Goal: Find specific page/section: Find specific page/section

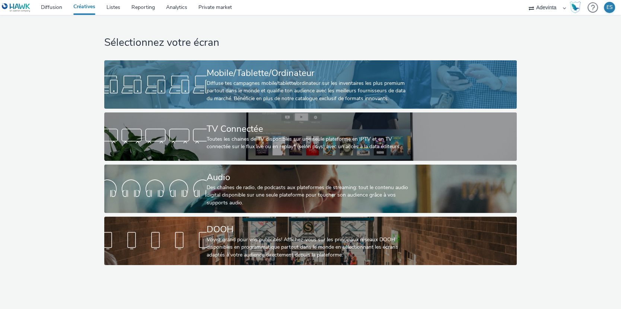
click at [247, 76] on div "Mobile/Tablette/Ordinateur" at bounding box center [309, 73] width 205 height 13
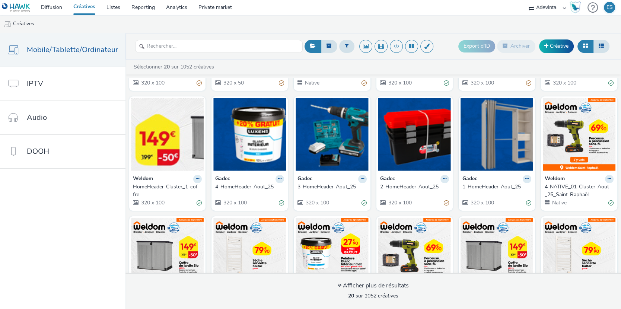
scroll to position [106, 0]
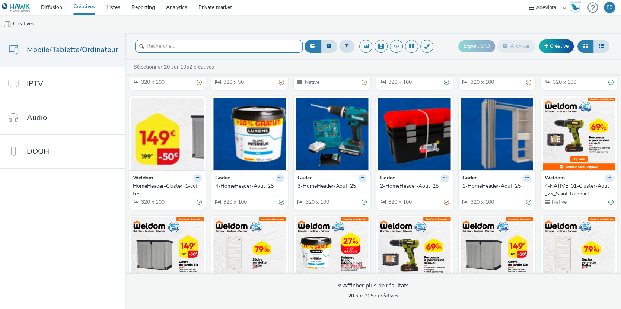
click at [176, 42] on input "text" at bounding box center [219, 46] width 168 height 13
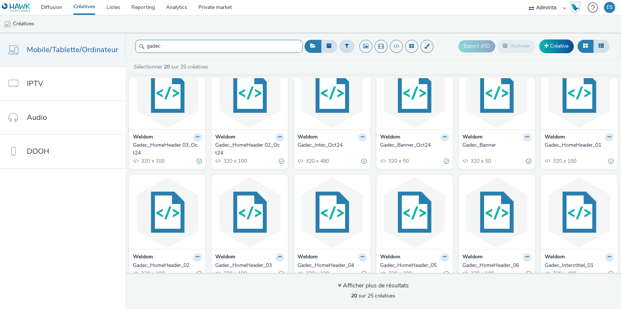
scroll to position [188, 0]
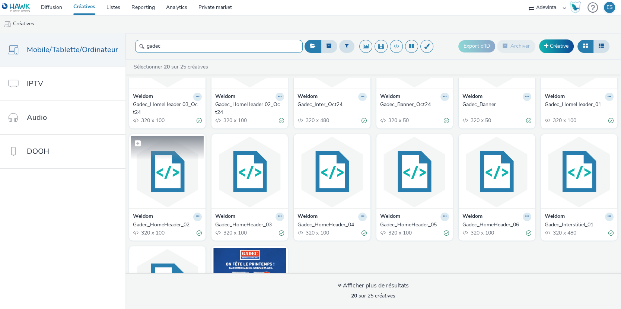
type input "gadec"
click at [163, 191] on img at bounding box center [167, 172] width 73 height 73
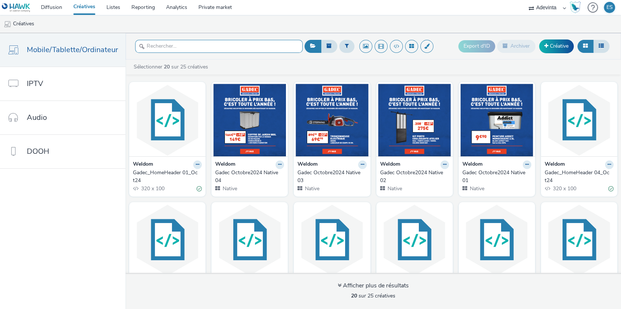
click at [224, 49] on input "text" at bounding box center [219, 46] width 168 height 13
